Goal: Information Seeking & Learning: Learn about a topic

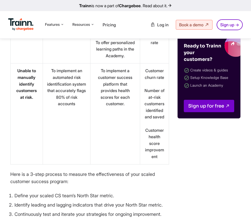
scroll to position [3955, 0]
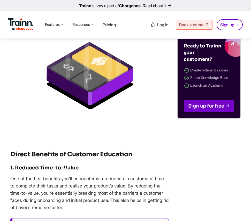
click at [103, 88] on img at bounding box center [89, 73] width 159 height 127
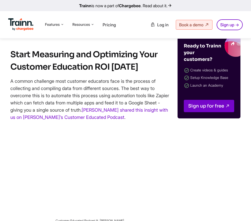
scroll to position [5354, 0]
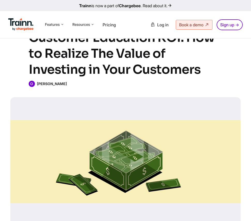
scroll to position [33, 0]
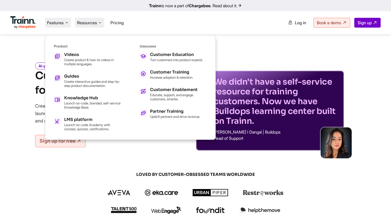
click at [82, 23] on span "Resources" at bounding box center [87, 23] width 20 height 6
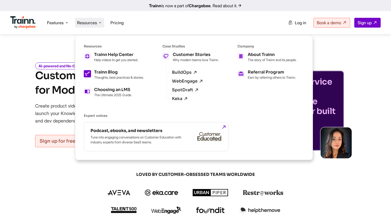
click at [131, 73] on h5 "Trainn Blog" at bounding box center [119, 72] width 50 height 4
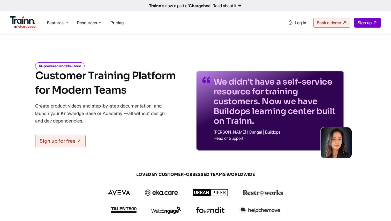
click at [197, 103] on div "We didn't have a self-service resource for training customers. Now we have Buil…" at bounding box center [270, 111] width 148 height 80
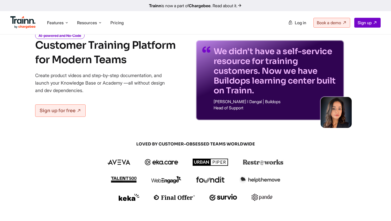
scroll to position [35, 0]
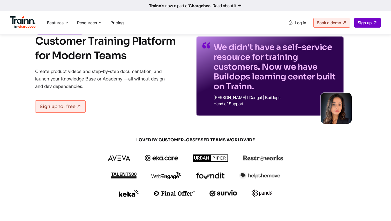
click at [74, 165] on div at bounding box center [195, 176] width 248 height 42
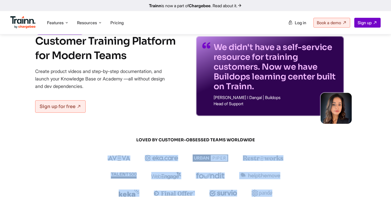
click at [74, 165] on div at bounding box center [195, 176] width 248 height 42
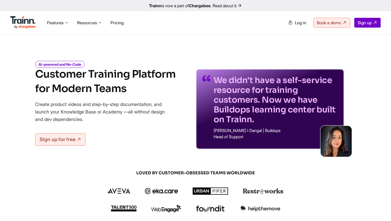
scroll to position [0, 0]
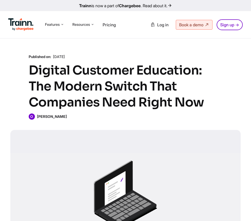
click at [38, 115] on b "[PERSON_NAME]" at bounding box center [52, 116] width 30 height 4
